Goal: Transaction & Acquisition: Purchase product/service

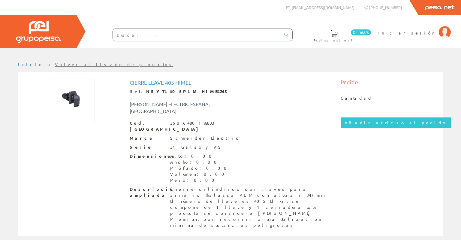
click at [385, 110] on input "text" at bounding box center [388, 108] width 97 height 10
type input "3"
click at [369, 122] on input "Añadir artículo al pedido" at bounding box center [395, 122] width 110 height 10
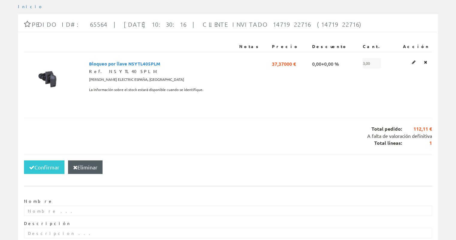
scroll to position [39, 0]
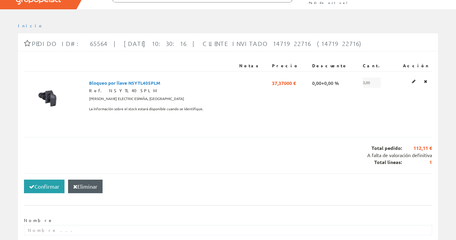
click at [49, 187] on button "Confirmar" at bounding box center [44, 186] width 40 height 14
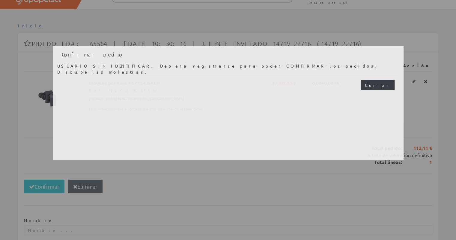
click at [385, 81] on button "Cerrar" at bounding box center [378, 85] width 34 height 10
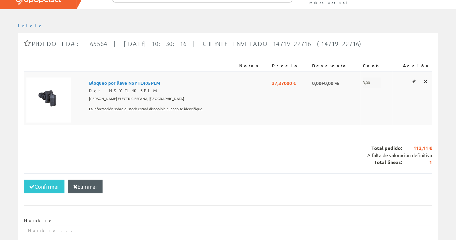
scroll to position [39, 0]
drag, startPoint x: 95, startPoint y: 99, endPoint x: 115, endPoint y: 99, distance: 20.1
click at [115, 99] on td "Bloqueo por llave NSYTL405PLM Ref. NSYTL405PLM SCHNEIDER ELECTRIC ESPAÑA, SA La…" at bounding box center [162, 98] width 150 height 54
